Goal: Go to known website: Access a specific website the user already knows

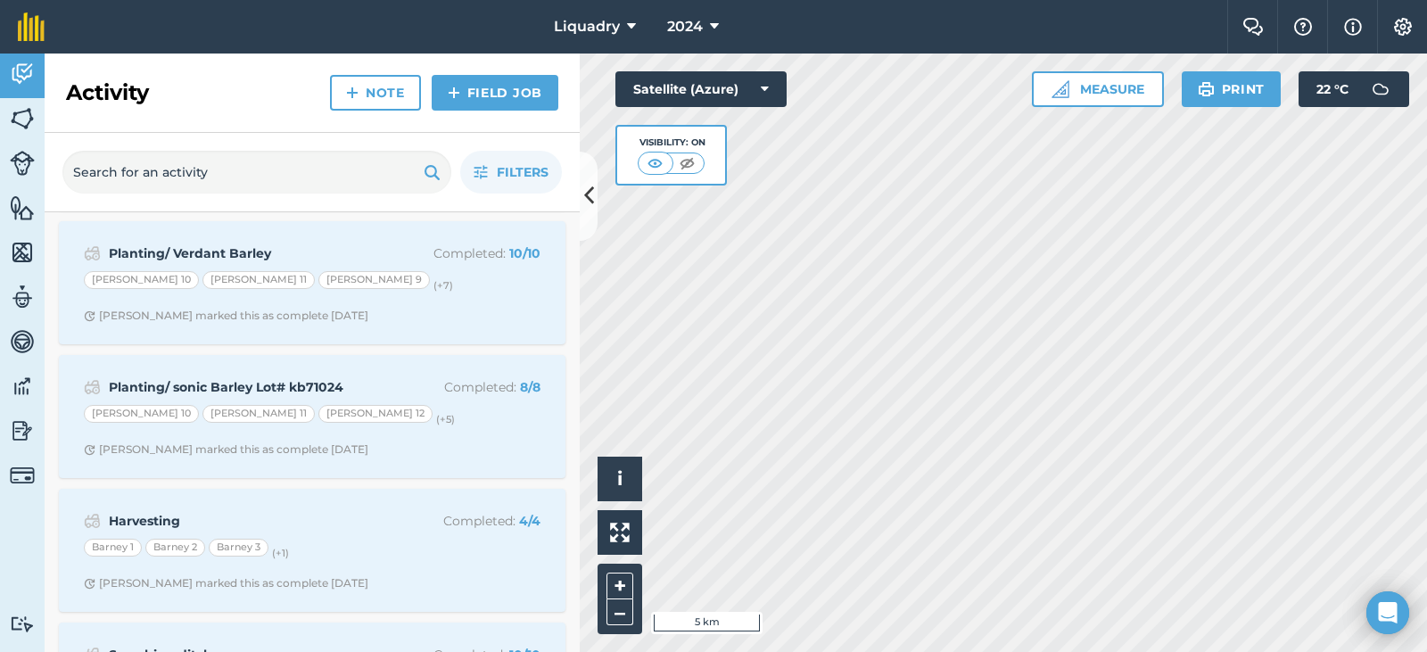
scroll to position [4817, 0]
